Goal: Information Seeking & Learning: Understand process/instructions

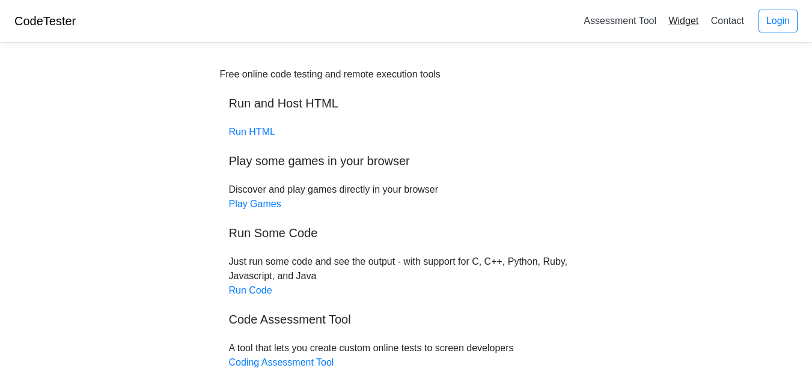
click at [686, 22] on link "Widget" at bounding box center [683, 21] width 40 height 20
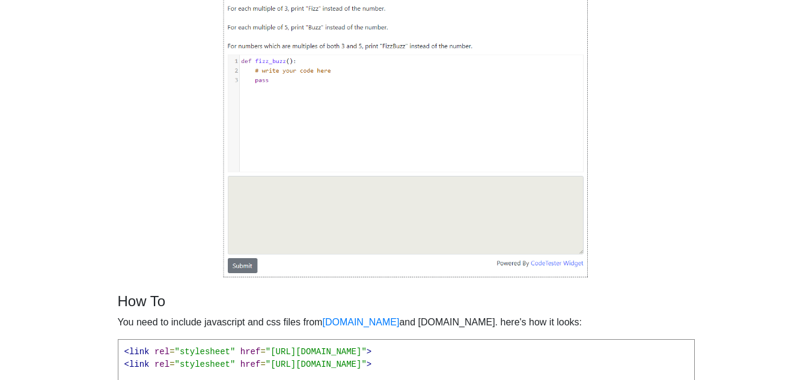
click at [353, 226] on img at bounding box center [406, 122] width 366 height 314
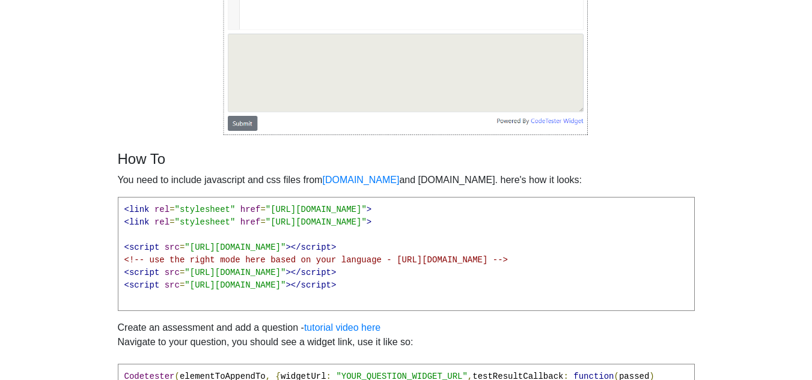
scroll to position [303, 0]
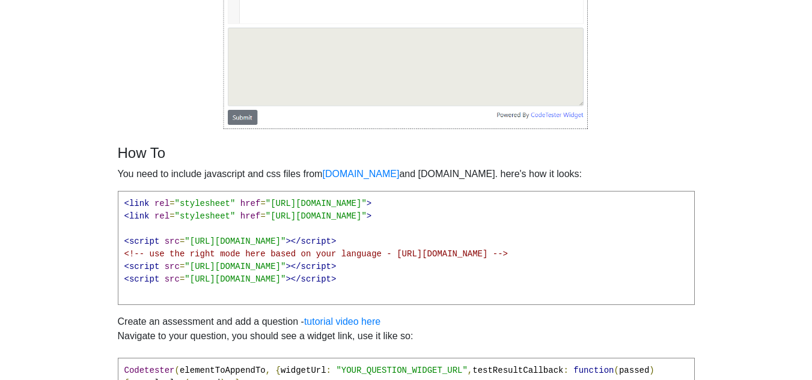
click at [347, 222] on pre "<link rel = "stylesheet" href = "[URL][DOMAIN_NAME]" > <link rel = "stylesheet"…" at bounding box center [406, 248] width 577 height 114
click at [354, 204] on span ""[URL][DOMAIN_NAME]"" at bounding box center [316, 204] width 101 height 10
drag, startPoint x: 343, startPoint y: 202, endPoint x: 278, endPoint y: 201, distance: 65.5
click at [278, 201] on span ""[URL][DOMAIN_NAME]"" at bounding box center [316, 204] width 101 height 10
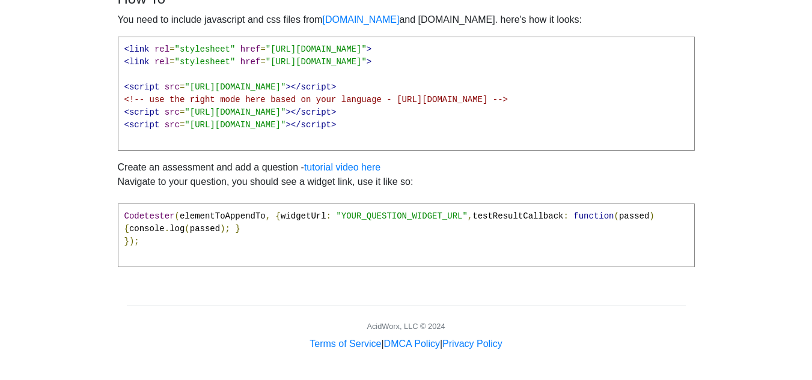
click at [500, 204] on pre "Codetester ( elementToAppendTo , { widgetUrl : "YOUR_QUESTION_WIDGET_URL" , tes…" at bounding box center [406, 236] width 577 height 64
click at [365, 269] on div "How To You need to include javascript and css files from [DOMAIN_NAME] and [DOM…" at bounding box center [406, 133] width 577 height 287
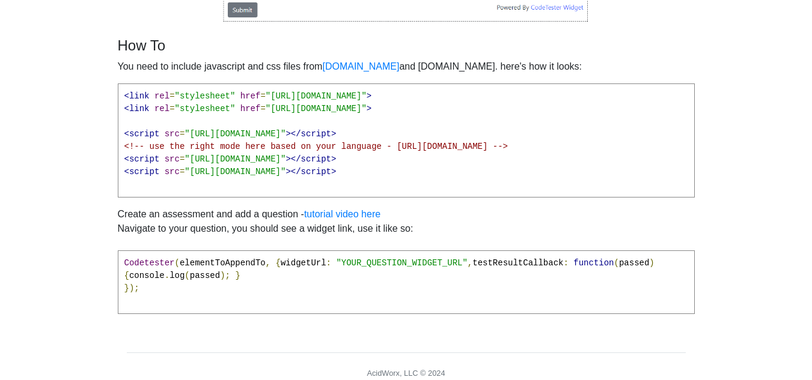
scroll to position [412, 0]
